Goal: Task Accomplishment & Management: Manage account settings

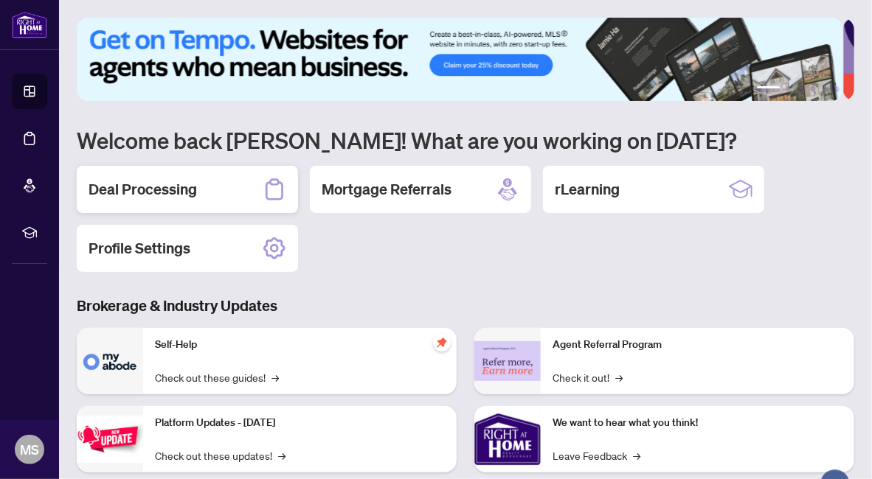
click at [148, 190] on h2 "Deal Processing" at bounding box center [143, 189] width 108 height 21
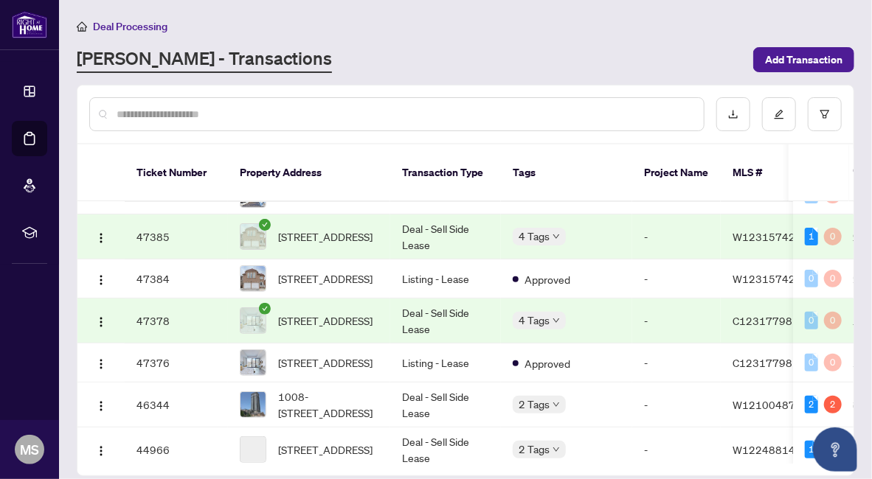
scroll to position [221, 0]
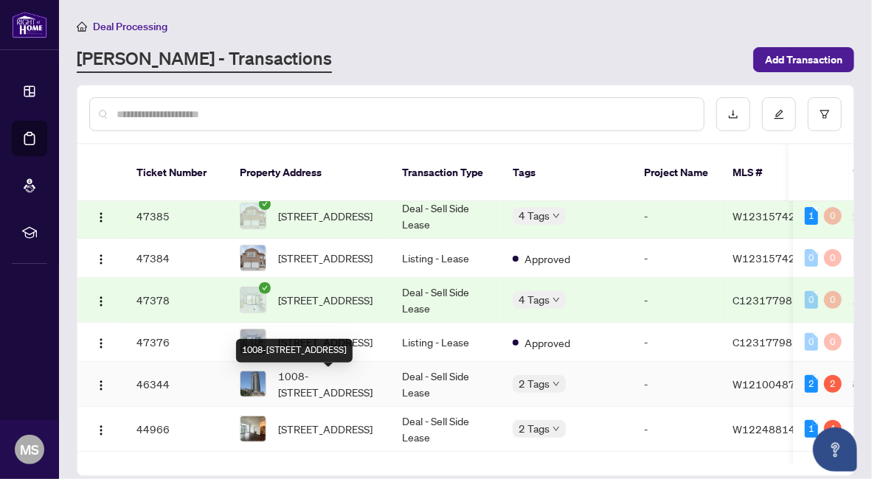
click at [348, 384] on span "1008-[STREET_ADDRESS]" at bounding box center [328, 384] width 100 height 32
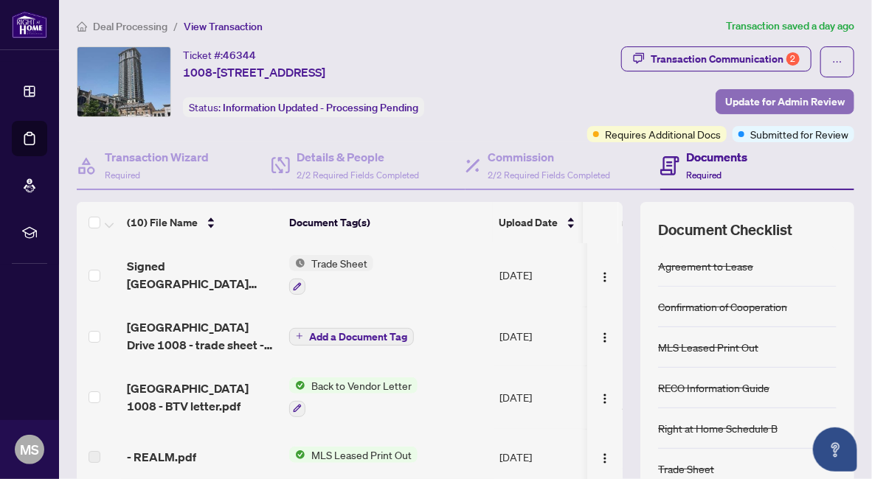
click at [729, 97] on span "Update for Admin Review" at bounding box center [784, 102] width 119 height 24
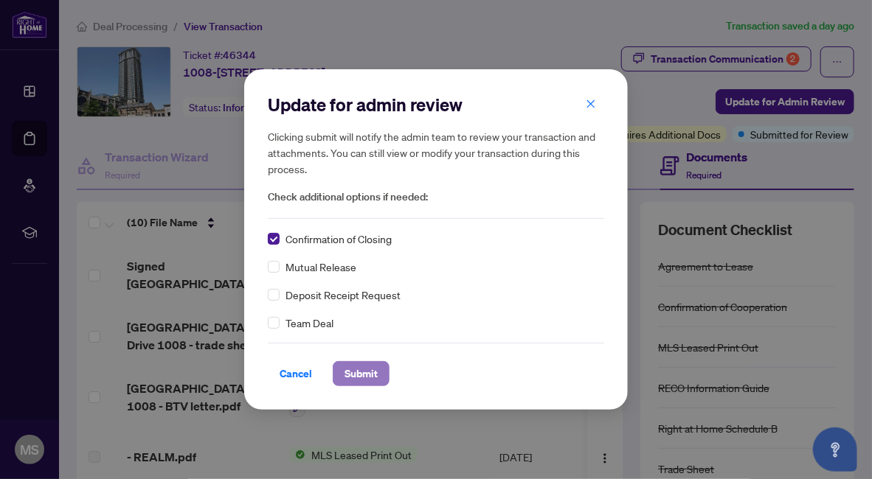
click at [369, 372] on span "Submit" at bounding box center [360, 374] width 33 height 24
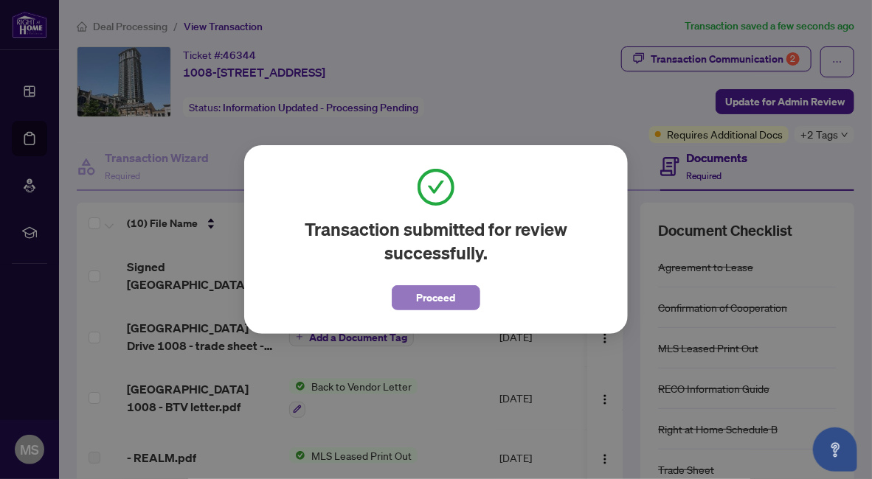
click at [424, 295] on span "Proceed" at bounding box center [436, 298] width 39 height 24
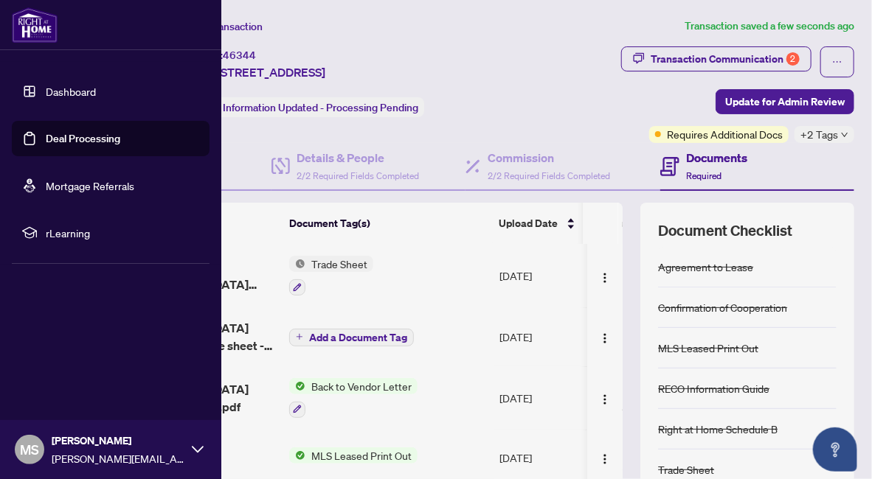
click at [57, 133] on link "Deal Processing" at bounding box center [83, 138] width 74 height 13
